Goal: Obtain resource: Download file/media

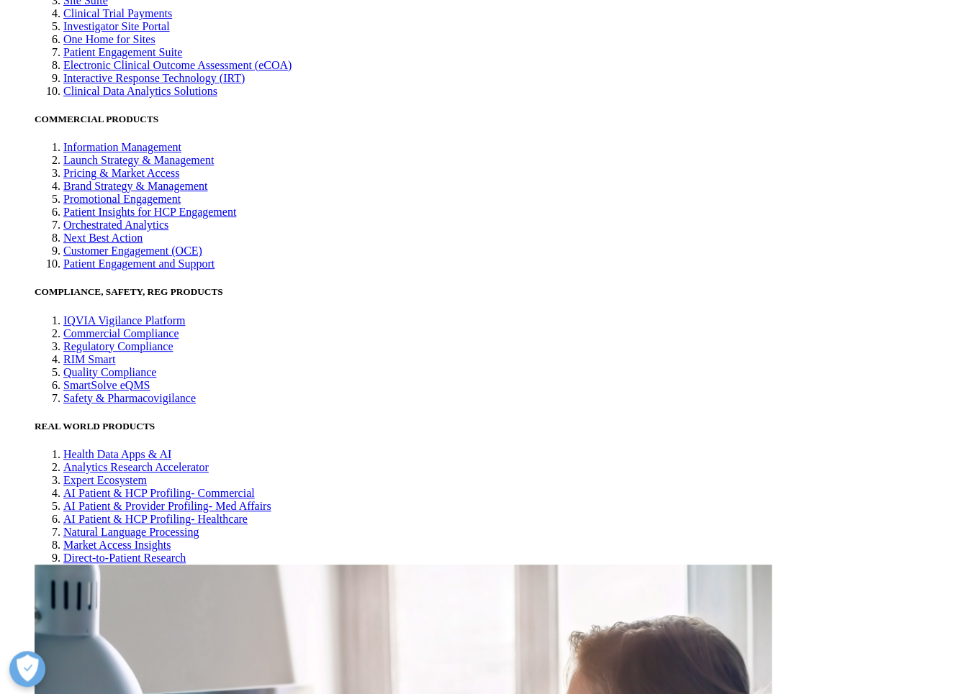
scroll to position [3296, 0]
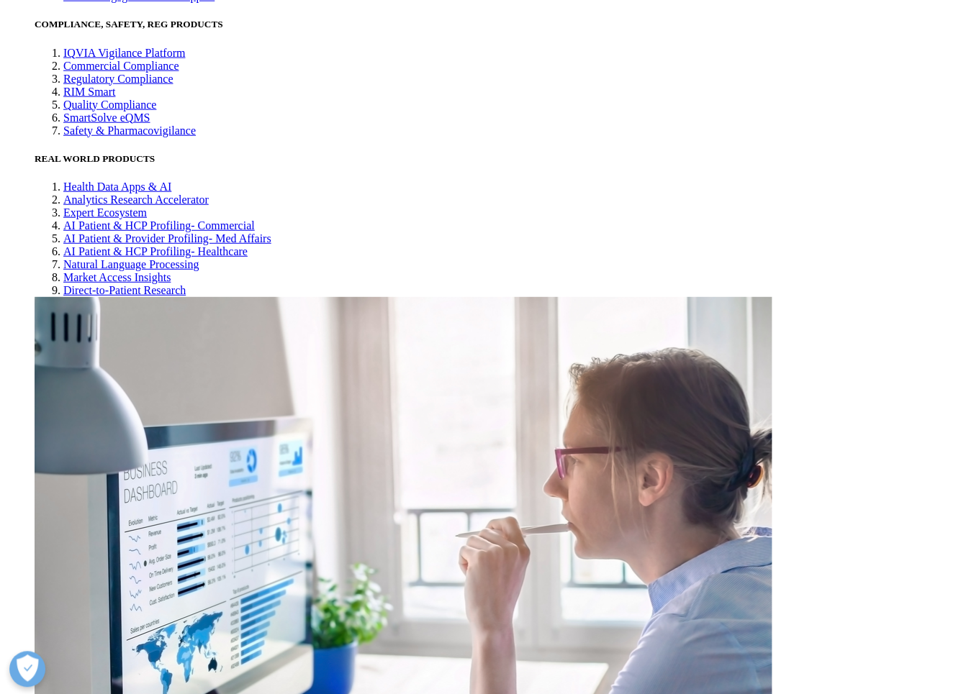
scroll to position [3623, 0]
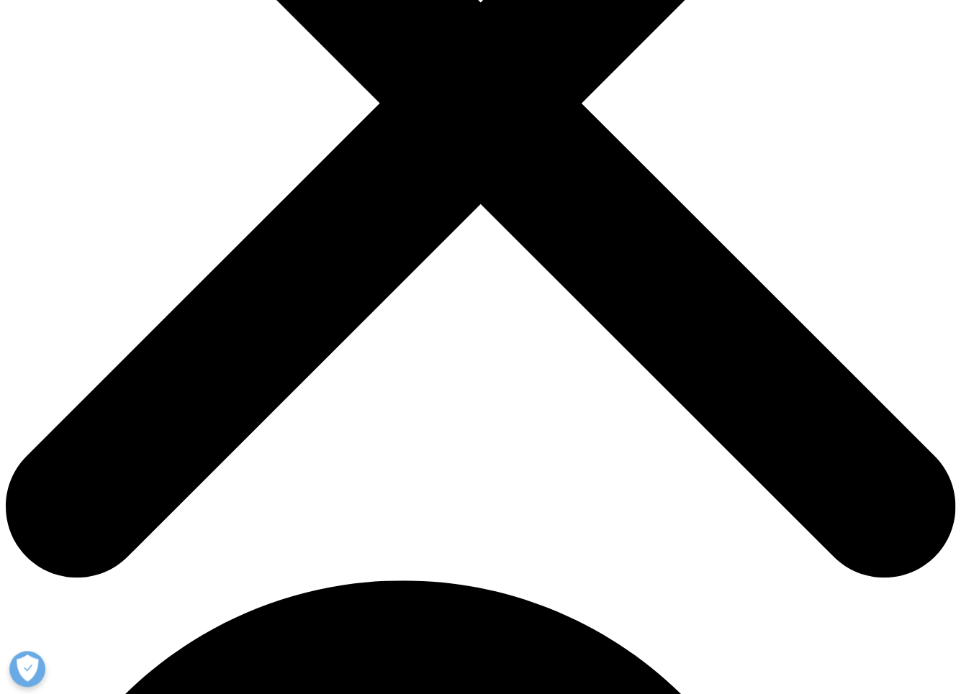
scroll to position [327, 0]
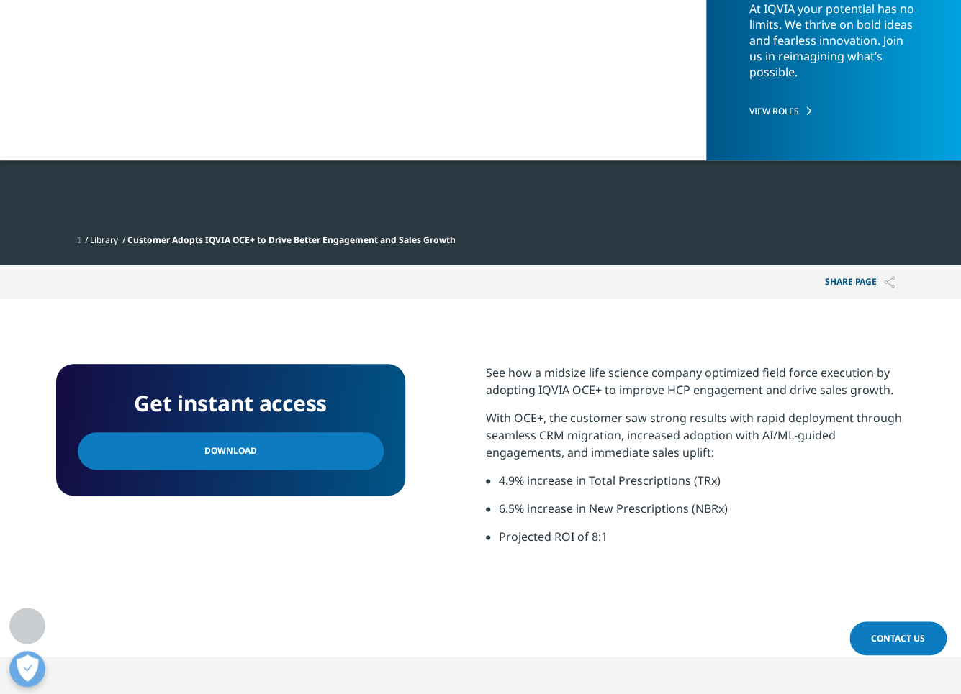
click at [301, 453] on link "Download" at bounding box center [231, 450] width 306 height 37
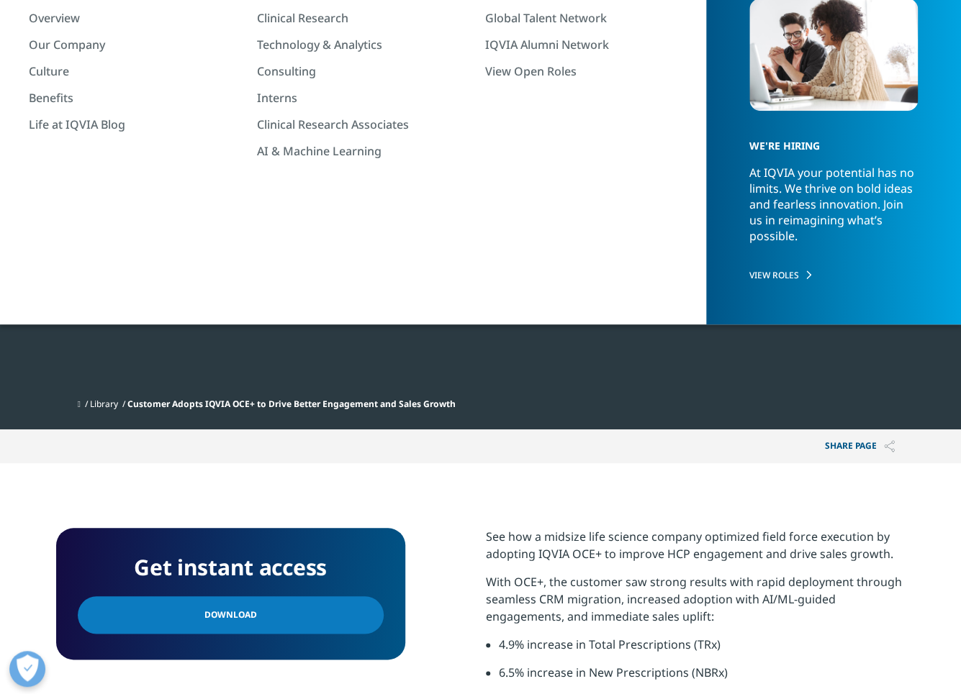
scroll to position [0, 0]
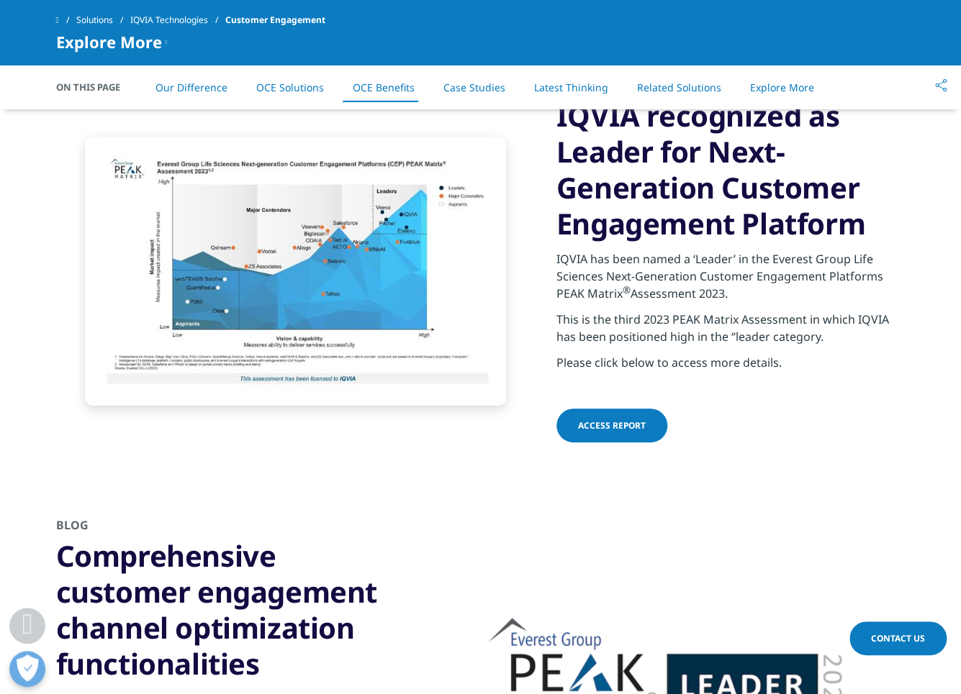
scroll to position [4554, 0]
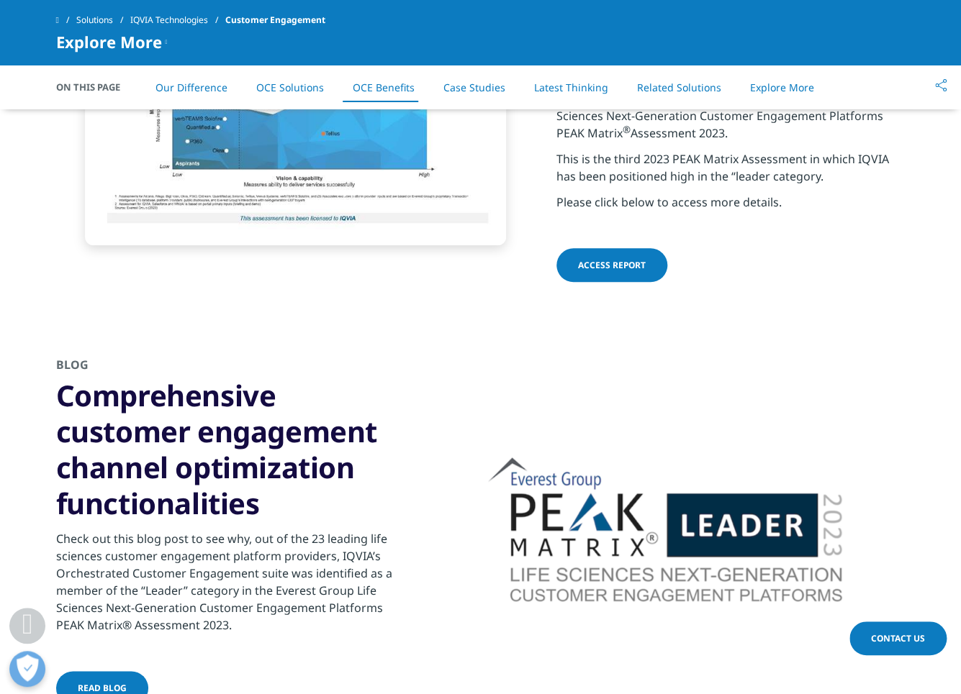
click at [634, 259] on span "ACCESS REPORT" at bounding box center [612, 265] width 68 height 12
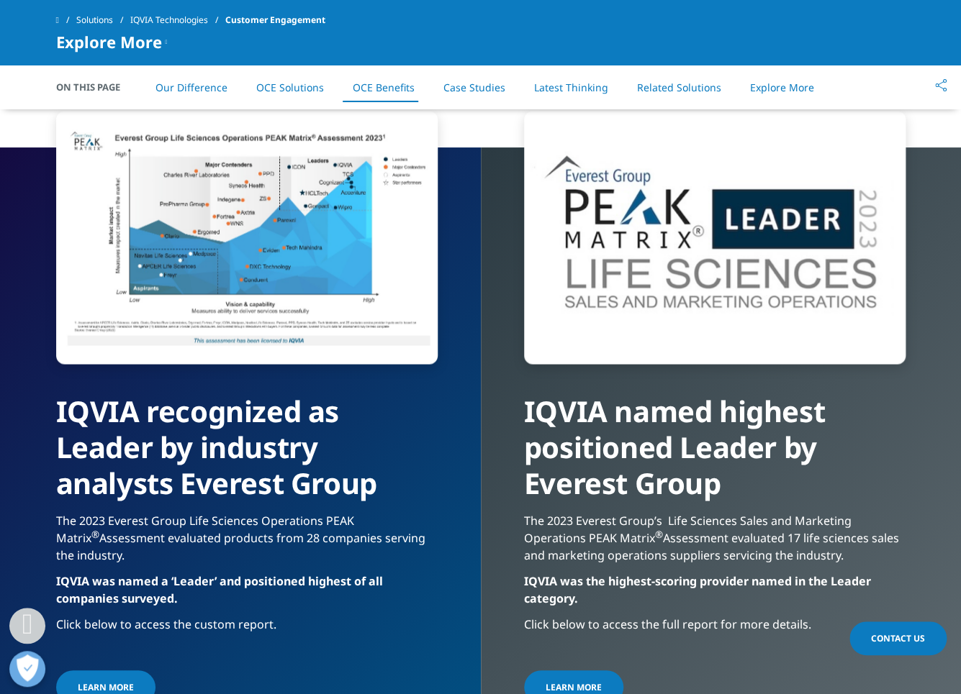
scroll to position [5339, 0]
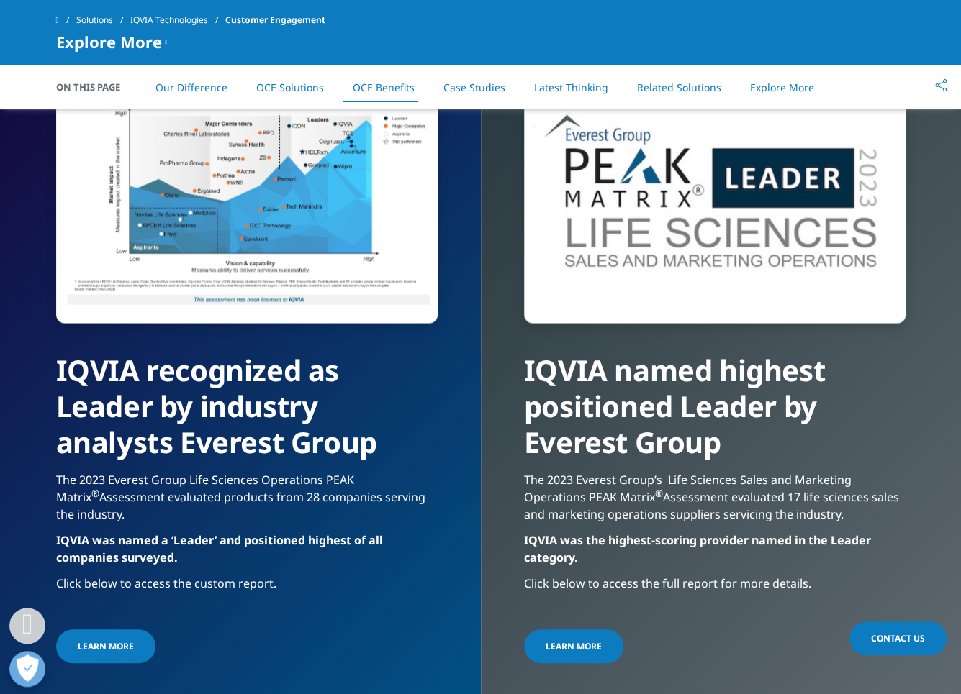
drag, startPoint x: 403, startPoint y: 468, endPoint x: 525, endPoint y: 387, distance: 145.9
click at [494, 402] on div "IQVIA named highest positioned Leader by Everest Group The 2023 Everest Group’s…" at bounding box center [721, 430] width 481 height 646
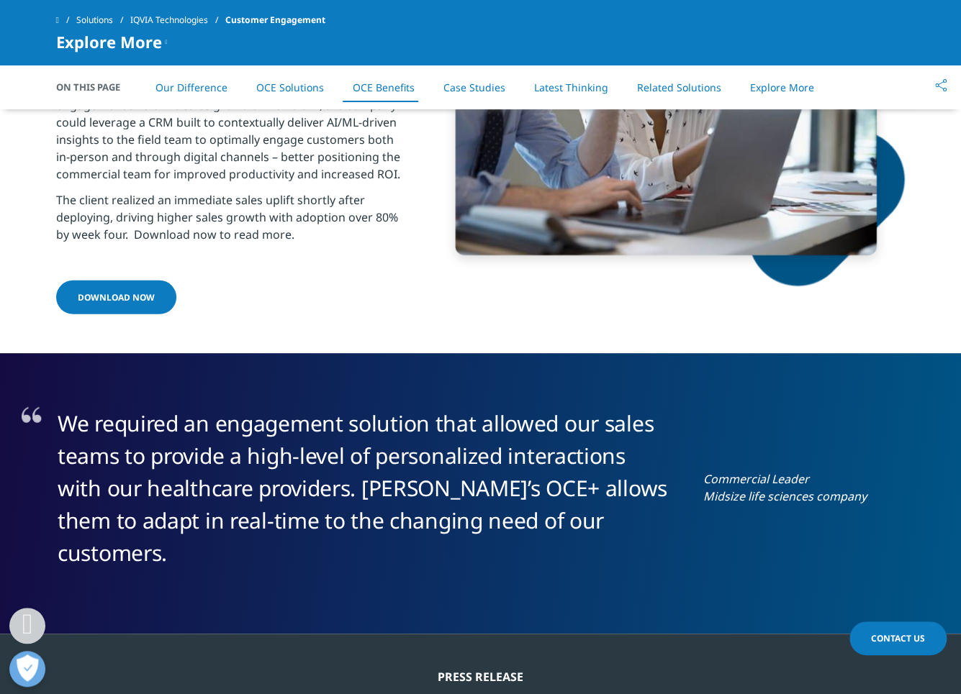
scroll to position [3180, 0]
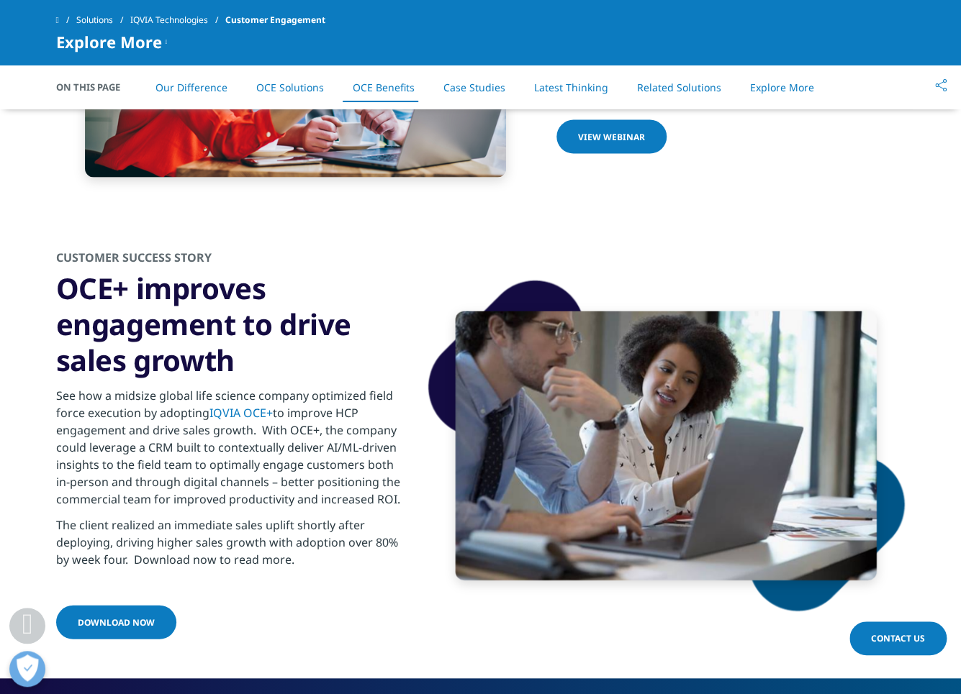
click at [159, 610] on link "Download Now" at bounding box center [116, 623] width 120 height 34
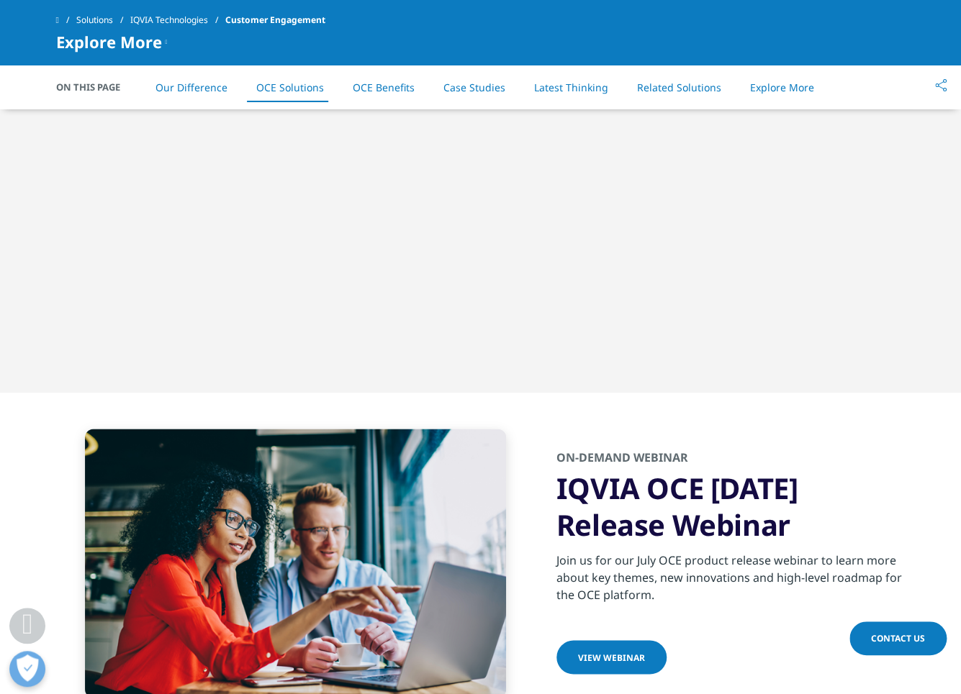
scroll to position [2656, 0]
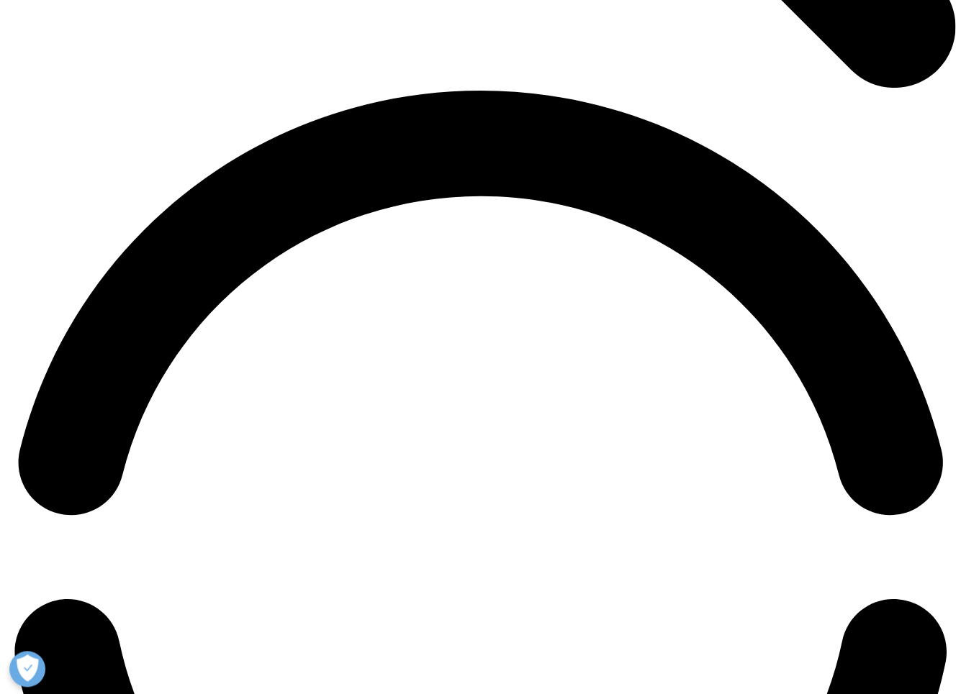
scroll to position [2224, 0]
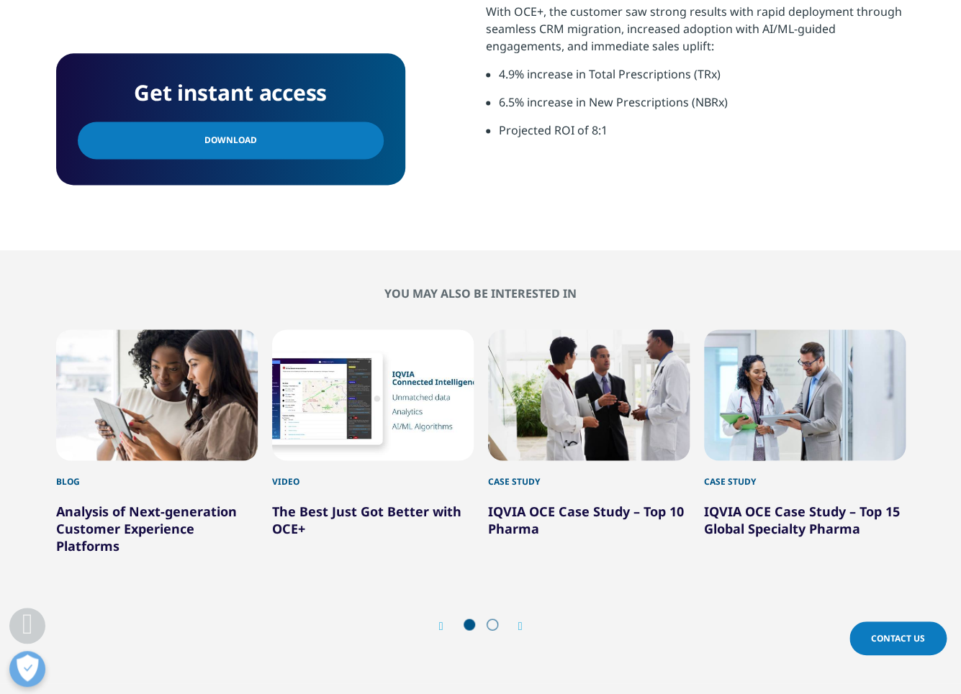
scroll to position [1177, 0]
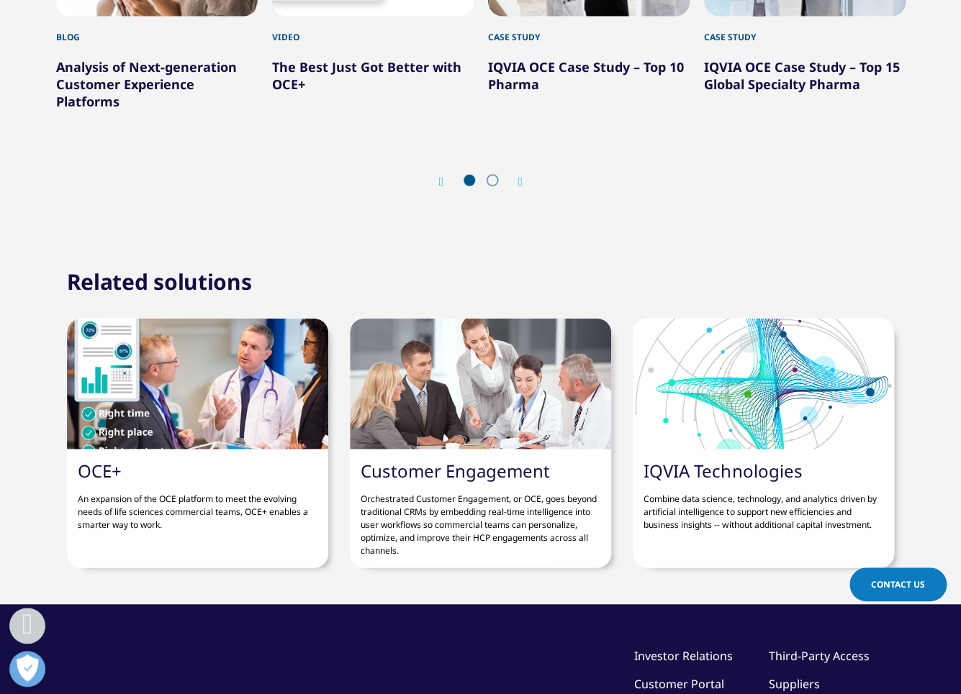
click at [123, 466] on div "OCE+ An expansion of the OCE platform to meet the evolving needs of life scienc…" at bounding box center [197, 496] width 261 height 93
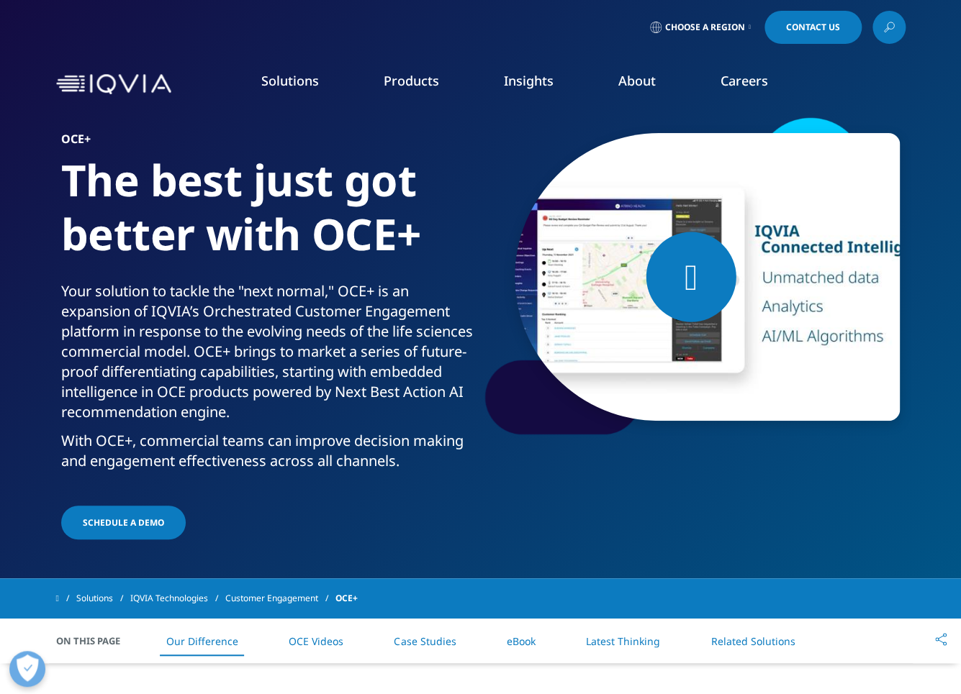
click at [684, 273] on icon at bounding box center [690, 277] width 13 height 36
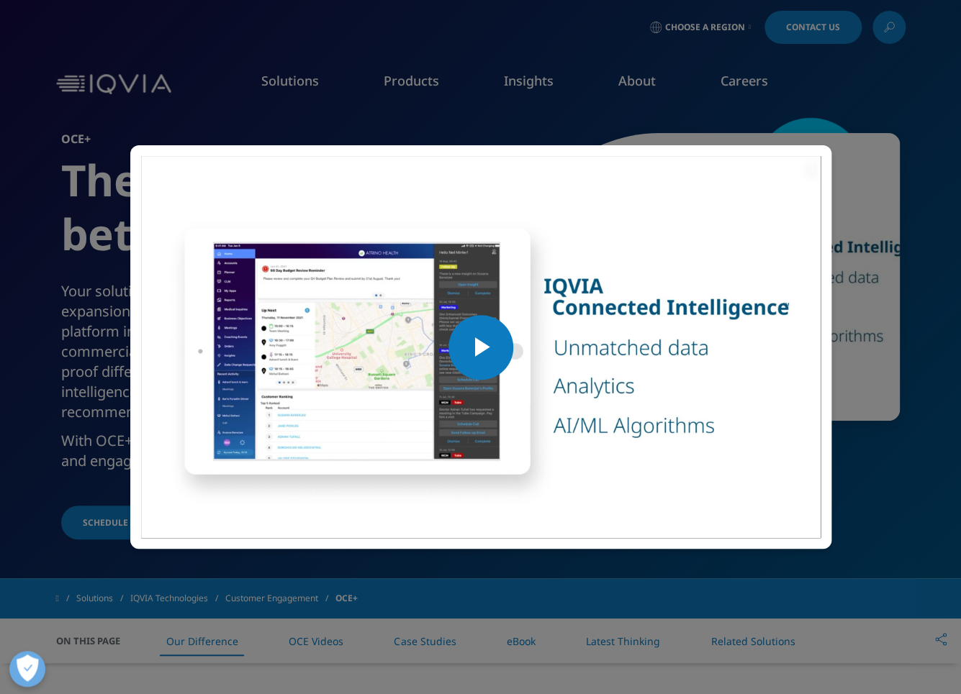
click at [517, 332] on img "Video Player" at bounding box center [480, 347] width 679 height 382
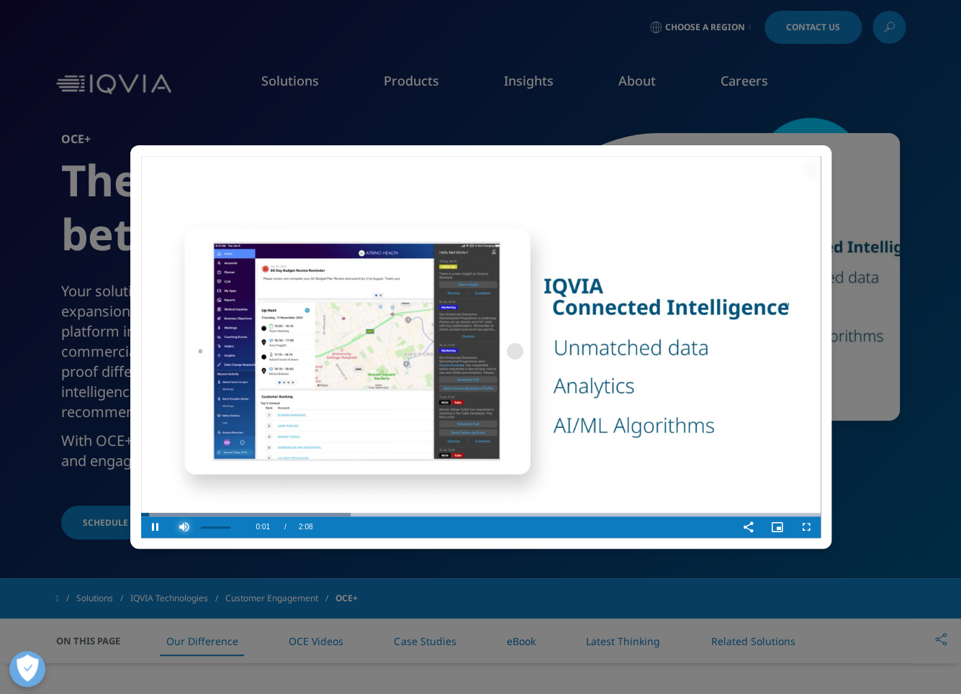
click at [178, 527] on span "Video Player" at bounding box center [184, 527] width 29 height 0
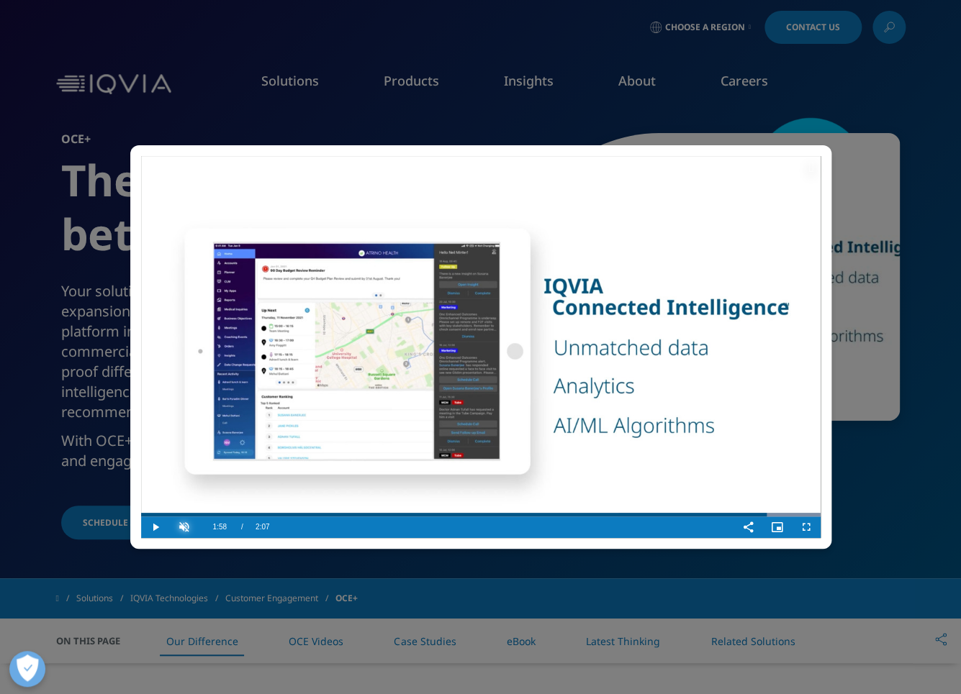
drag, startPoint x: 188, startPoint y: 513, endPoint x: 871, endPoint y: 144, distance: 776.3
click at [769, 427] on video-js "Video Player is loading. Play Video Play Skip Backward Skip Forward Unmute Curr…" at bounding box center [480, 347] width 679 height 382
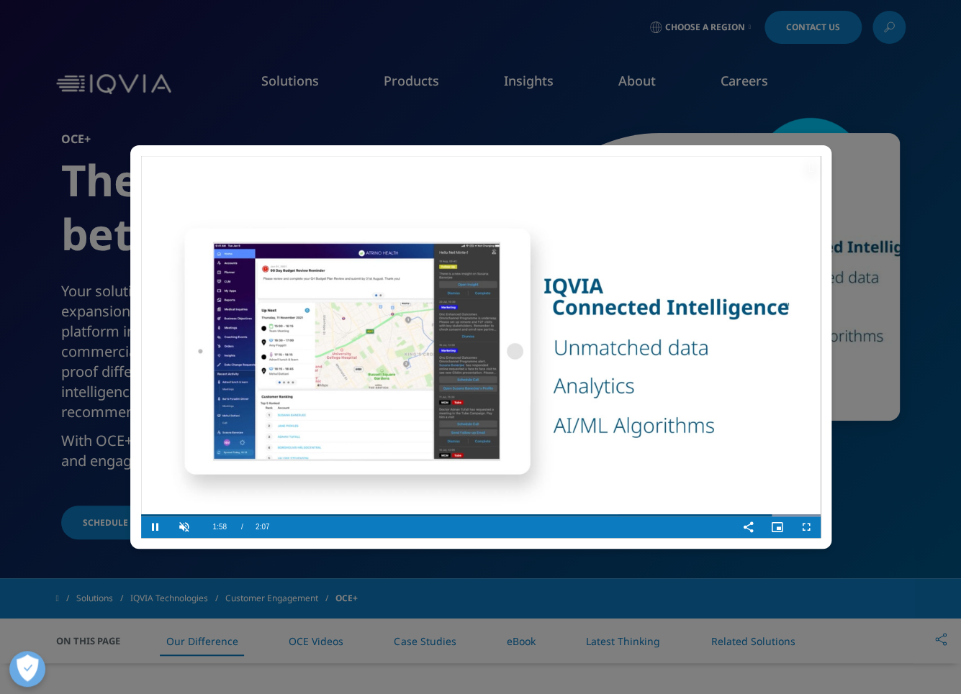
click at [799, 160] on video "Video Player" at bounding box center [480, 347] width 679 height 382
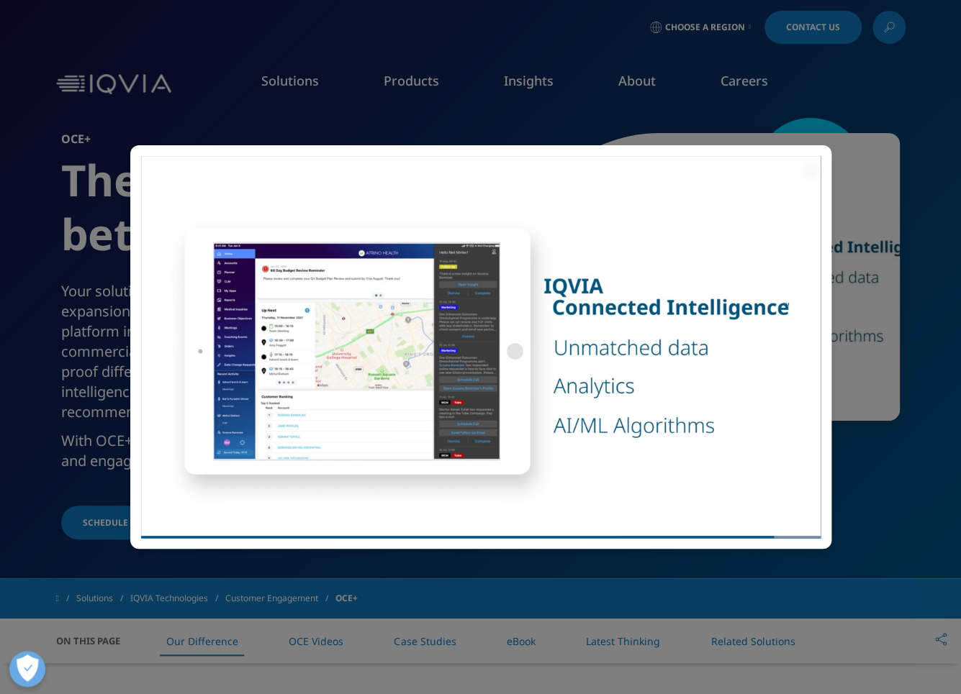
click at [810, 165] on icon at bounding box center [810, 167] width 5 height 14
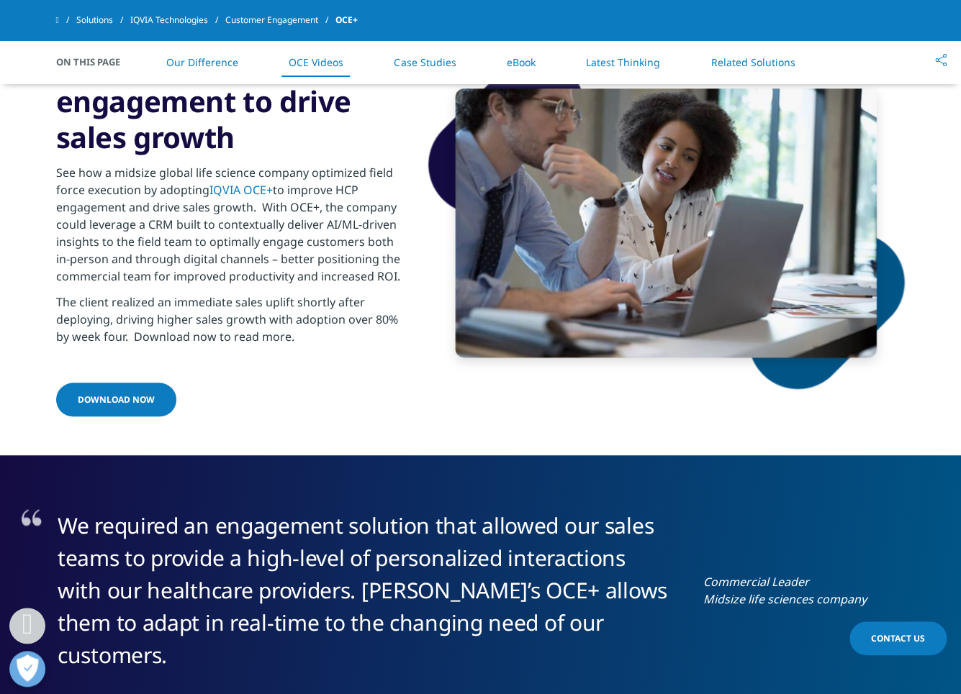
scroll to position [2289, 0]
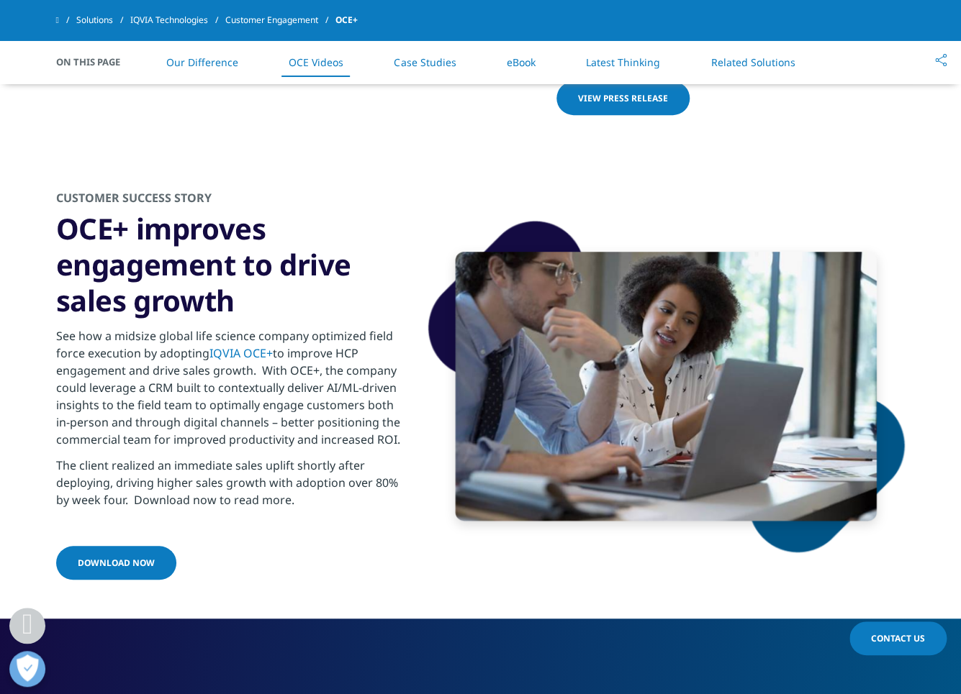
click at [237, 349] on link "IQVIA OCE+" at bounding box center [240, 353] width 63 height 16
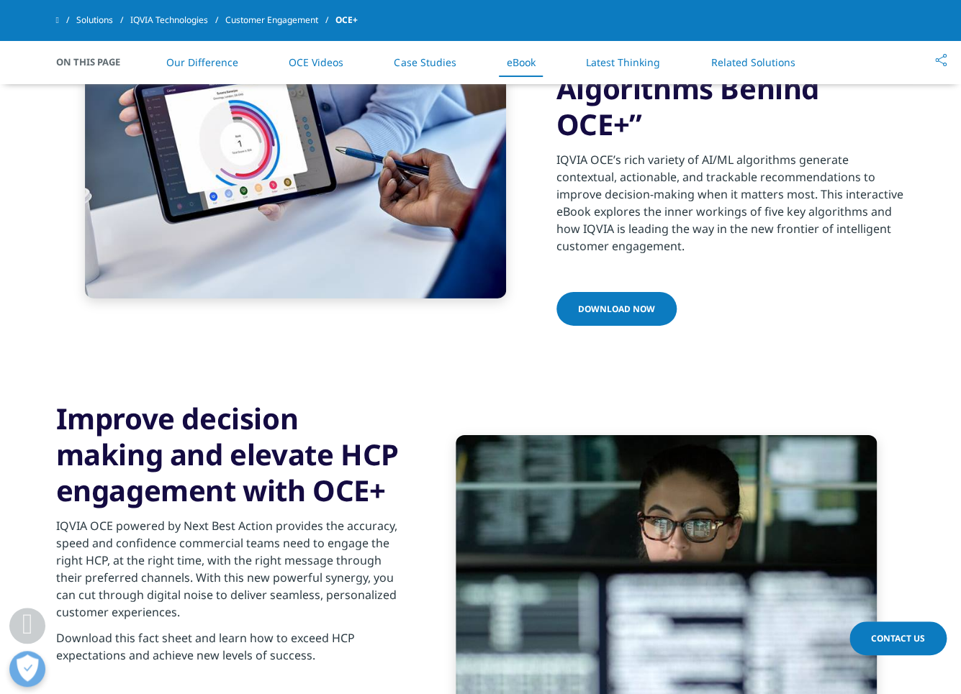
scroll to position [3794, 0]
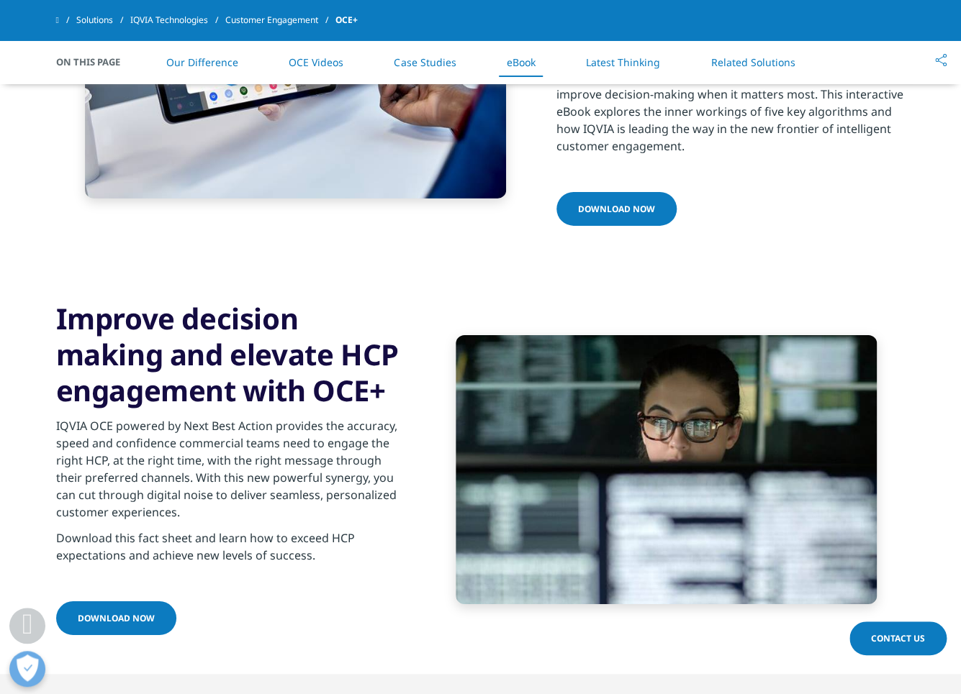
click at [156, 602] on link "Download Now" at bounding box center [116, 619] width 120 height 34
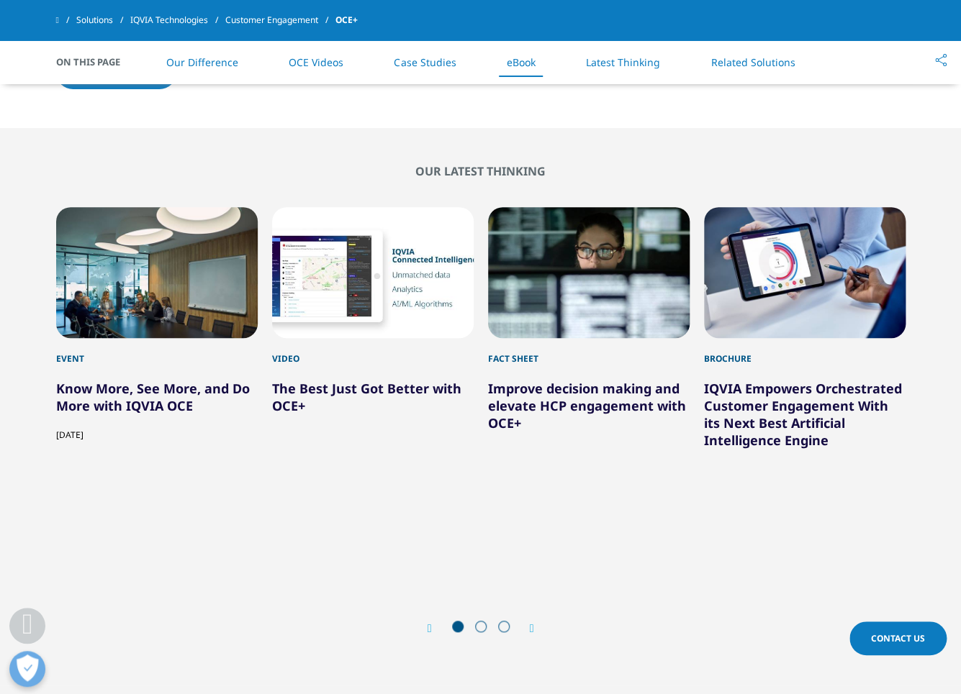
scroll to position [4121, 0]
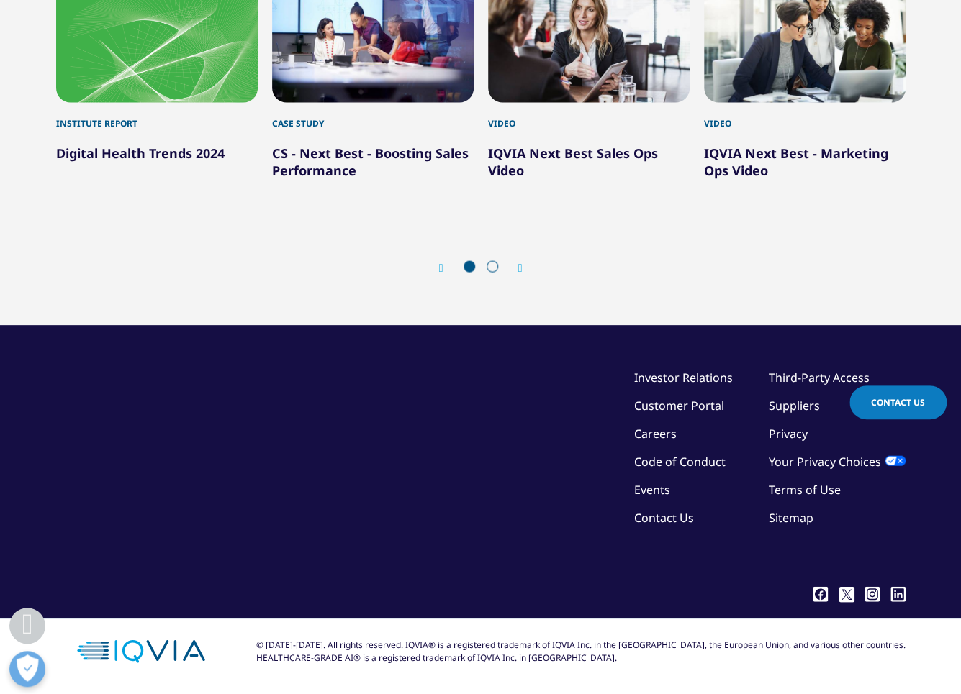
scroll to position [407, 0]
